Goal: Transaction & Acquisition: Obtain resource

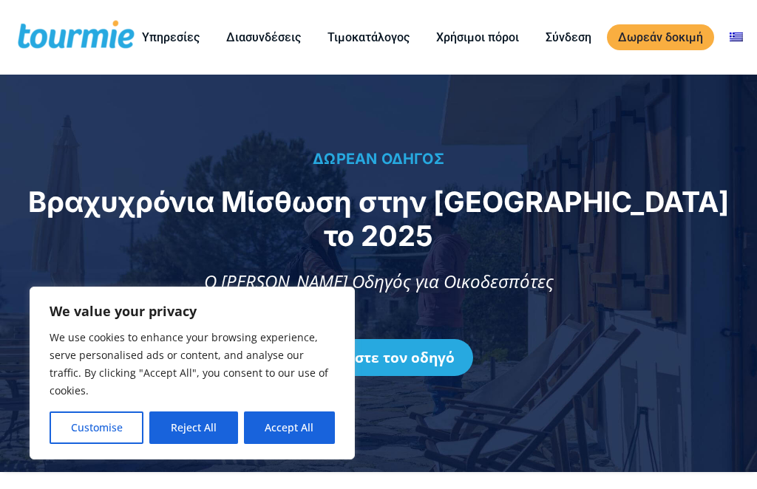
click at [299, 427] on button "Accept All" at bounding box center [289, 428] width 91 height 33
checkbox input "true"
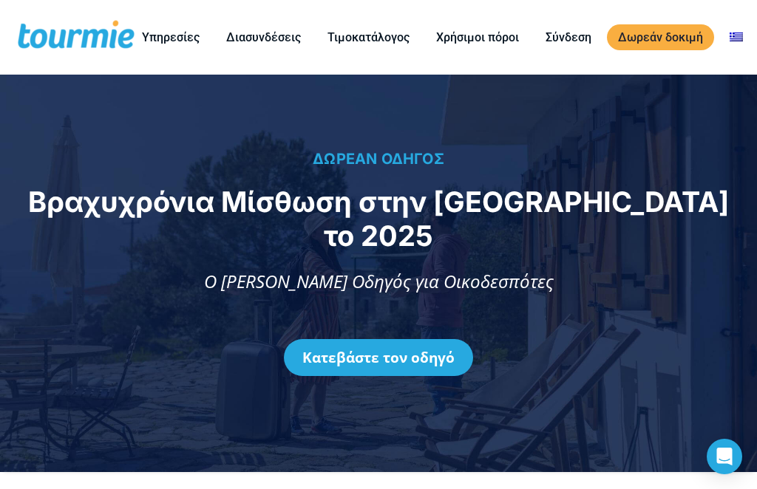
click at [424, 339] on link "Κατεβάστε τον οδηγό" at bounding box center [378, 357] width 189 height 37
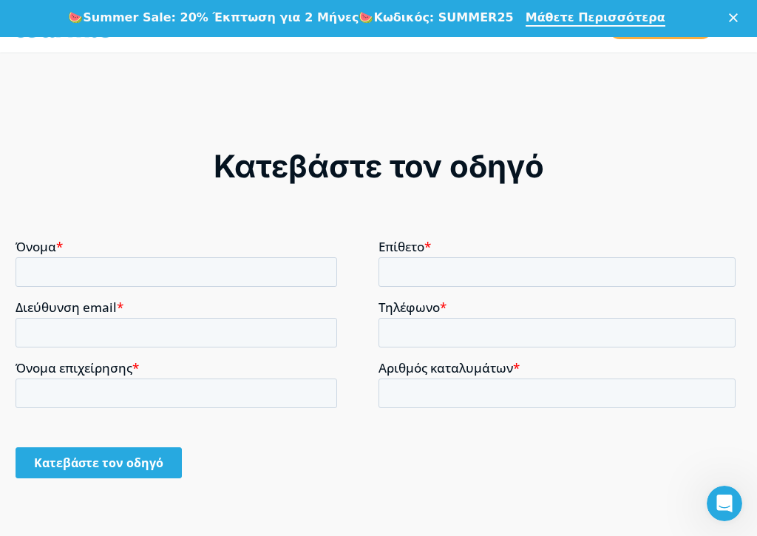
scroll to position [1198, 0]
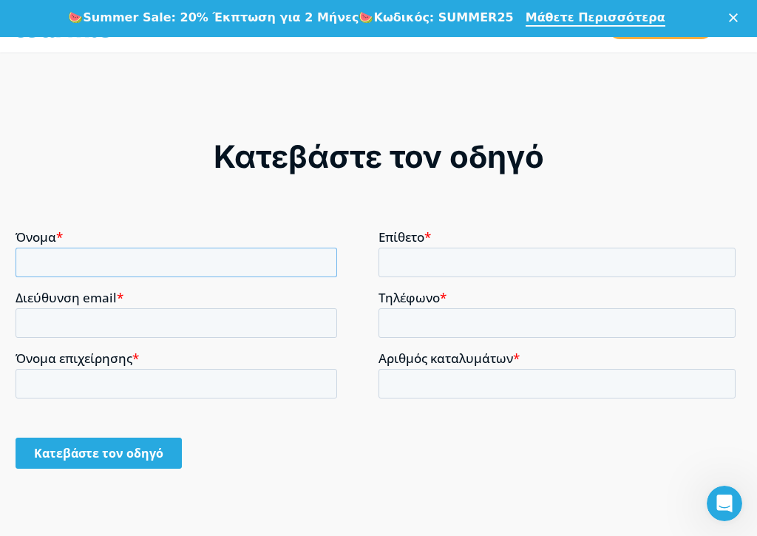
click at [303, 250] on input "Όνομα *" at bounding box center [177, 262] width 322 height 30
type input "[EMAIL_ADDRESS][DOMAIN_NAME]"
type input "6940403504"
type input "Πραστου"
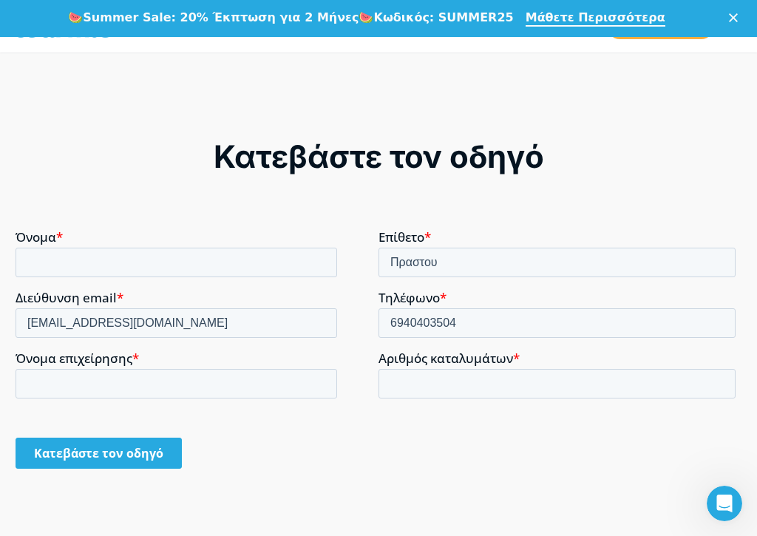
type input "Φιλοθεη"
type input "[EMAIL_ADDRESS][DOMAIN_NAME]"
click at [45, 387] on input "Όνομα επιχείρησης *" at bounding box center [177, 383] width 322 height 30
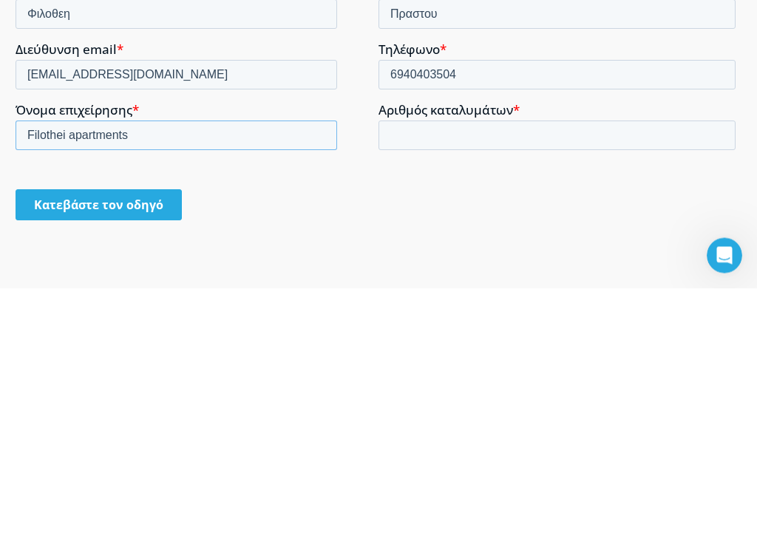
type input "Filothei apartments"
click at [533, 135] on input "Αριθμός καταλυμάτων *" at bounding box center [557, 136] width 357 height 30
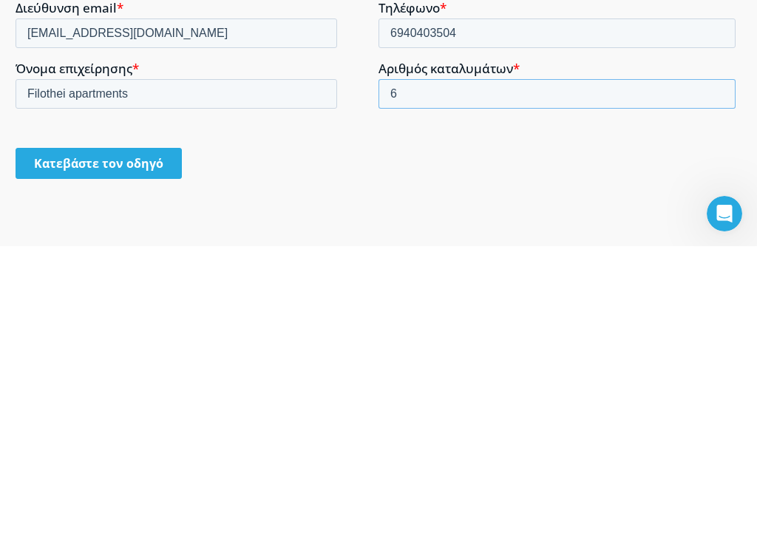
type input "6"
click at [75, 165] on input "Κατεβάστε τον οδηγό" at bounding box center [99, 163] width 166 height 31
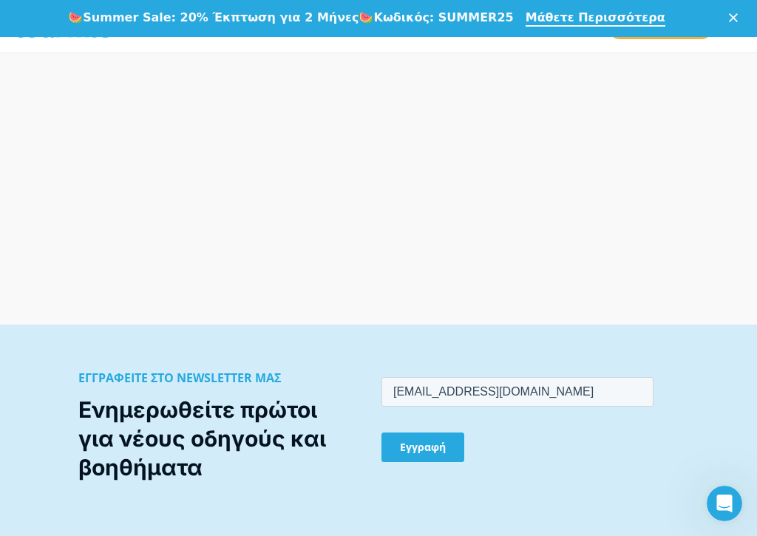
click at [439, 461] on div "Εγγραφή" at bounding box center [517, 446] width 272 height 55
click at [438, 447] on input "Εγγραφή" at bounding box center [422, 447] width 83 height 30
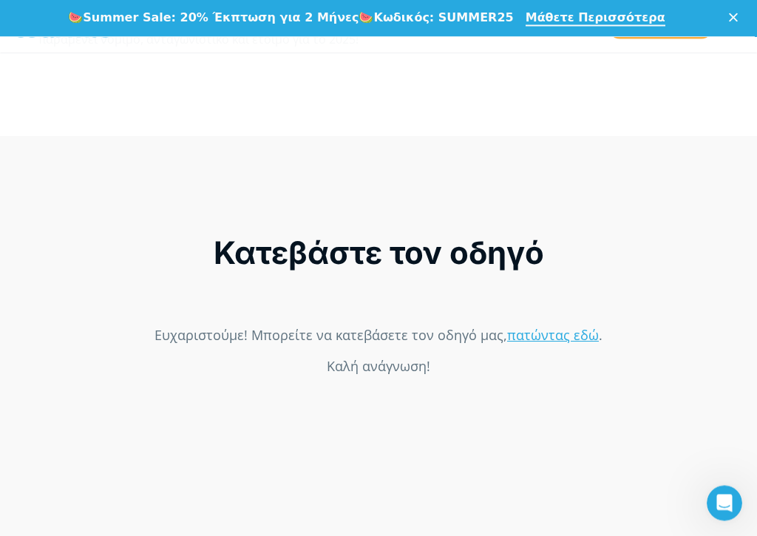
scroll to position [1065, 0]
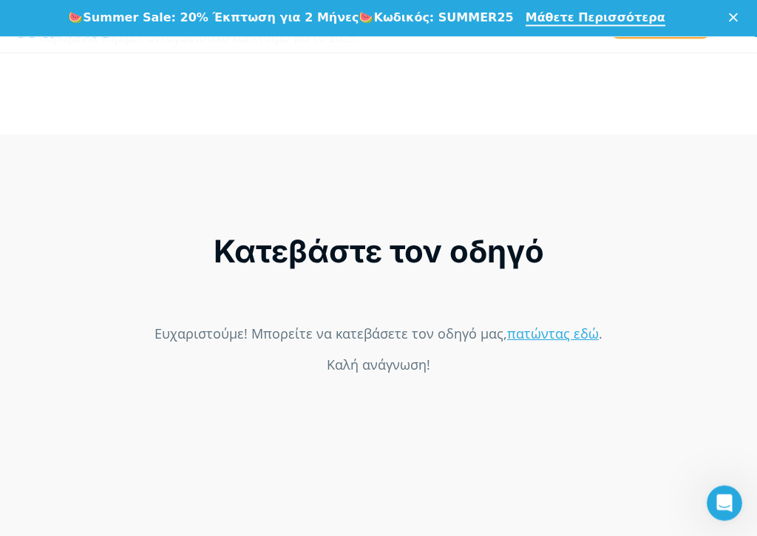
click at [556, 342] on link "πατώντας εδώ" at bounding box center [553, 334] width 92 height 18
